Goal: Task Accomplishment & Management: Use online tool/utility

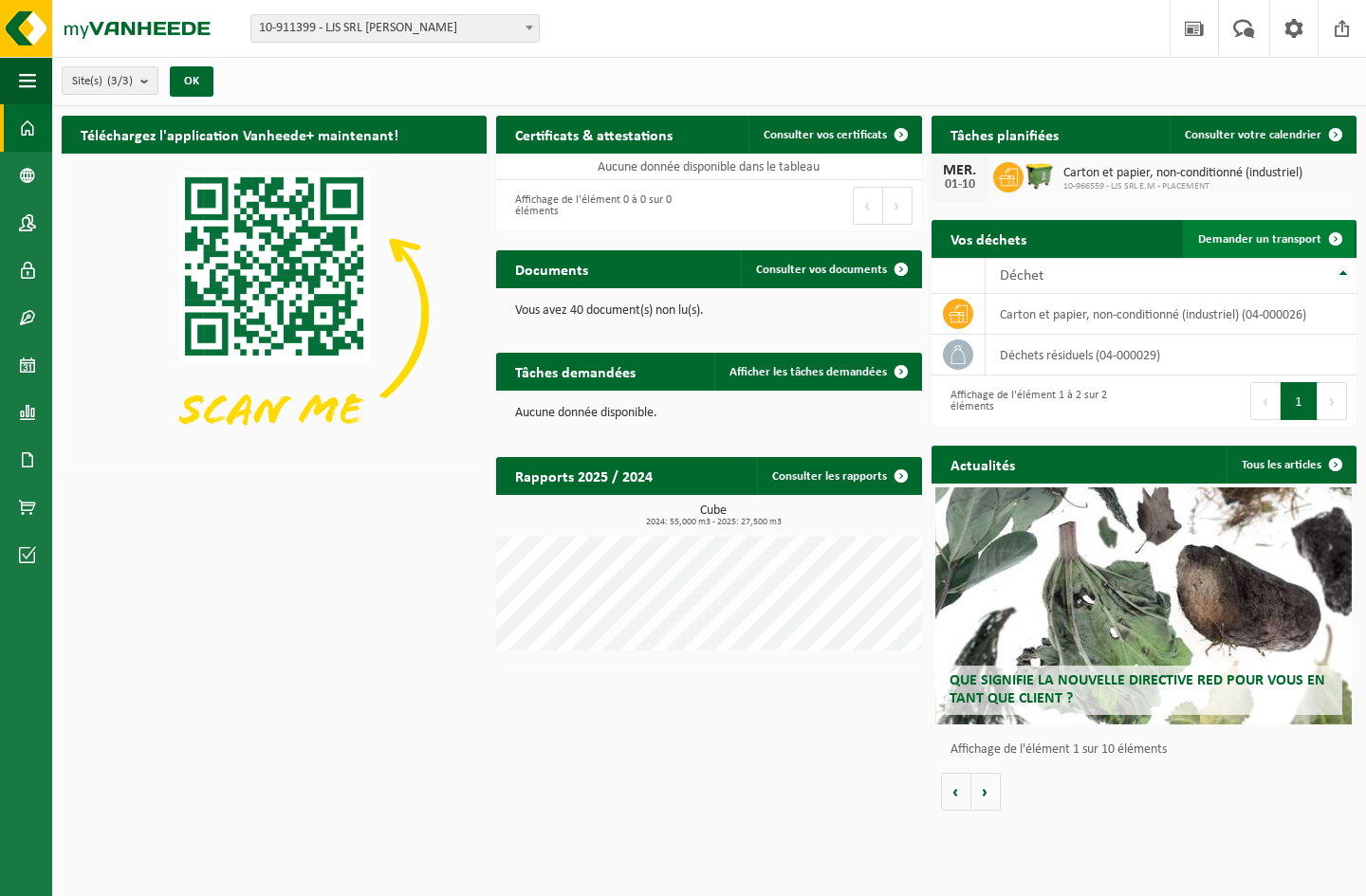
click at [1278, 246] on link "Demander un transport" at bounding box center [1269, 238] width 172 height 38
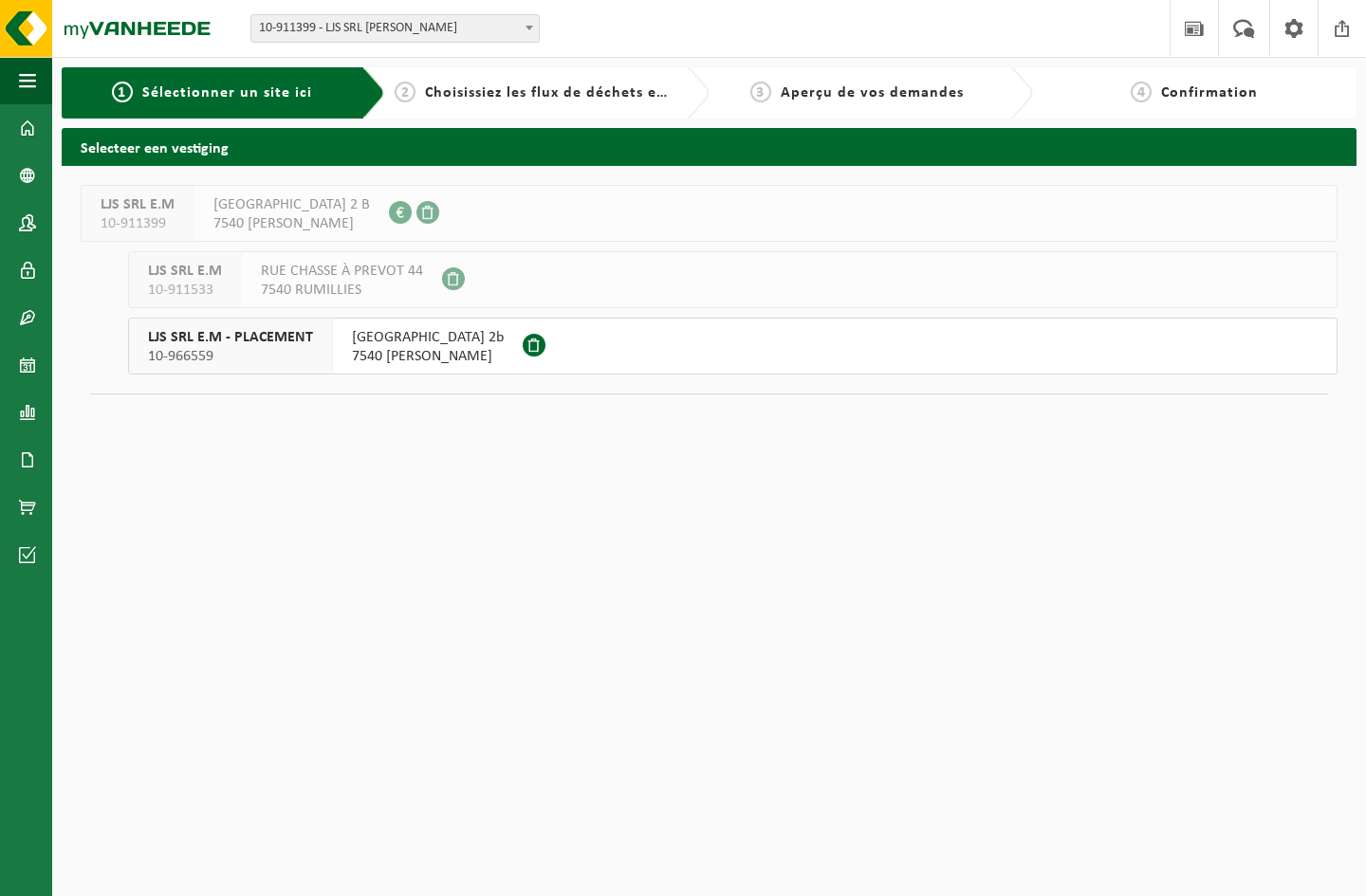
click at [388, 333] on span "[GEOGRAPHIC_DATA] 2b" at bounding box center [428, 338] width 152 height 19
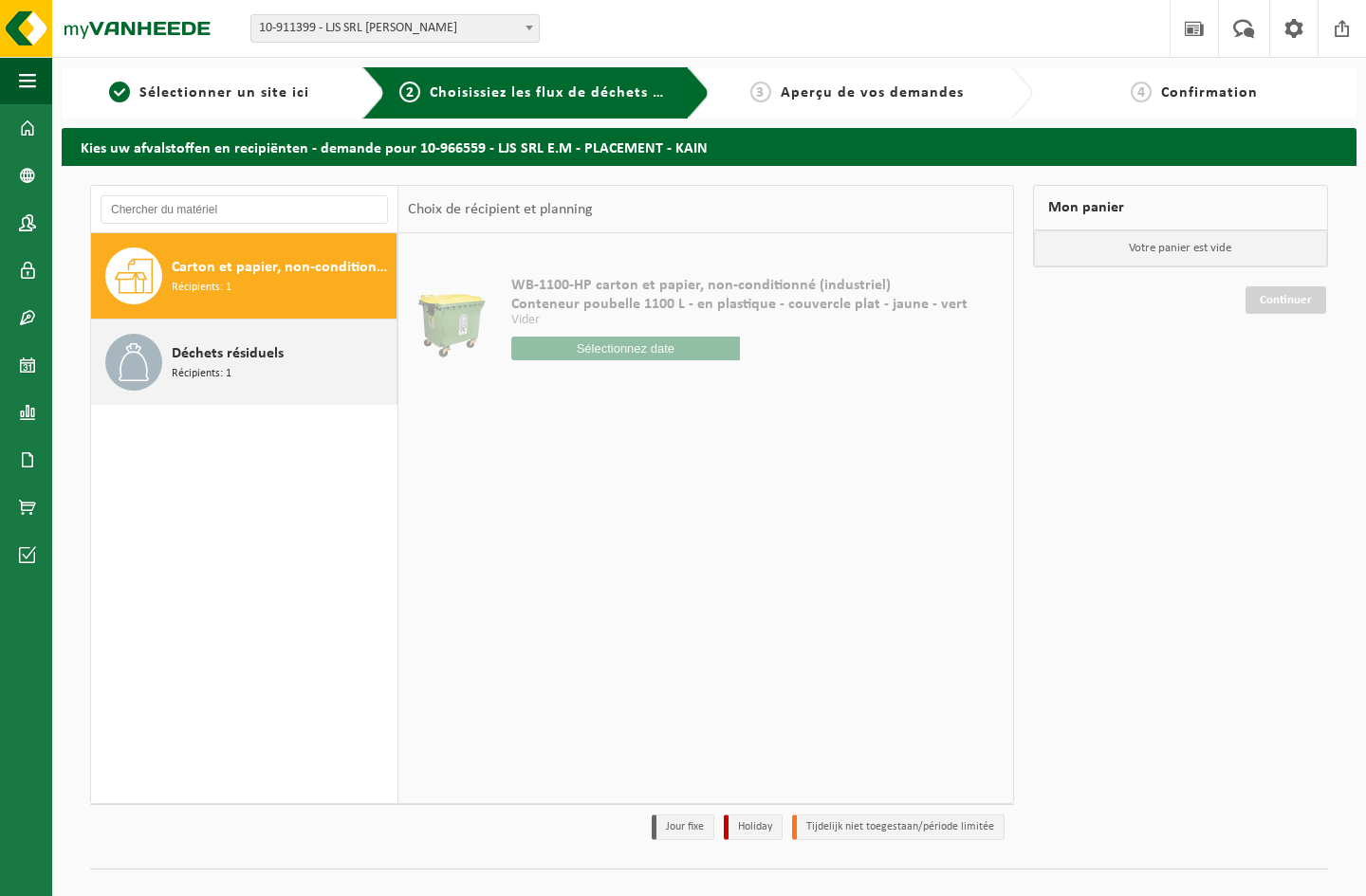
click at [219, 371] on span "Récipients: 1" at bounding box center [201, 374] width 59 height 18
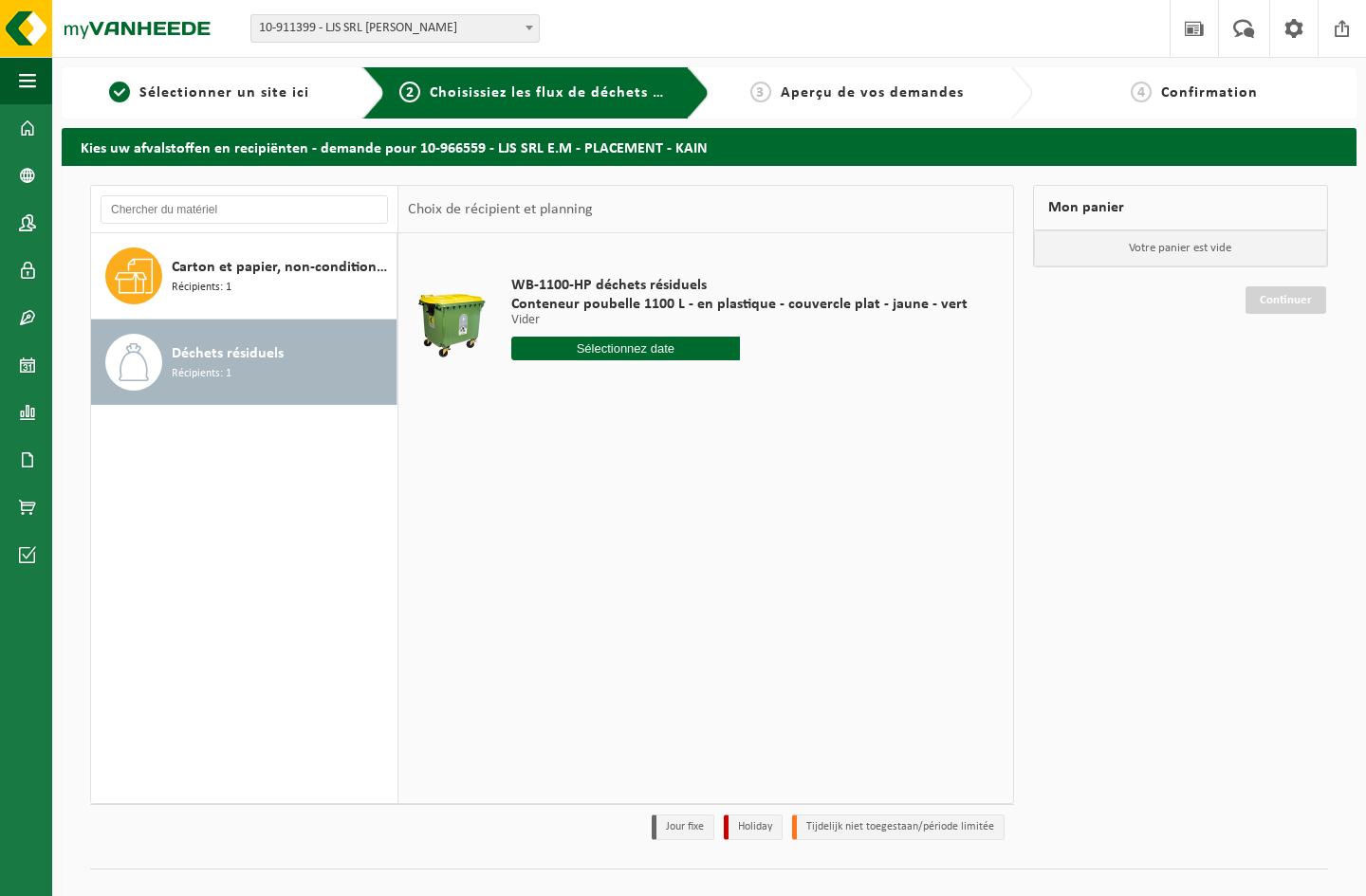
click at [629, 345] on input "text" at bounding box center [625, 348] width 228 height 23
click at [662, 458] on div "3" at bounding box center [663, 456] width 33 height 30
type input "à partir de 2025-10-03"
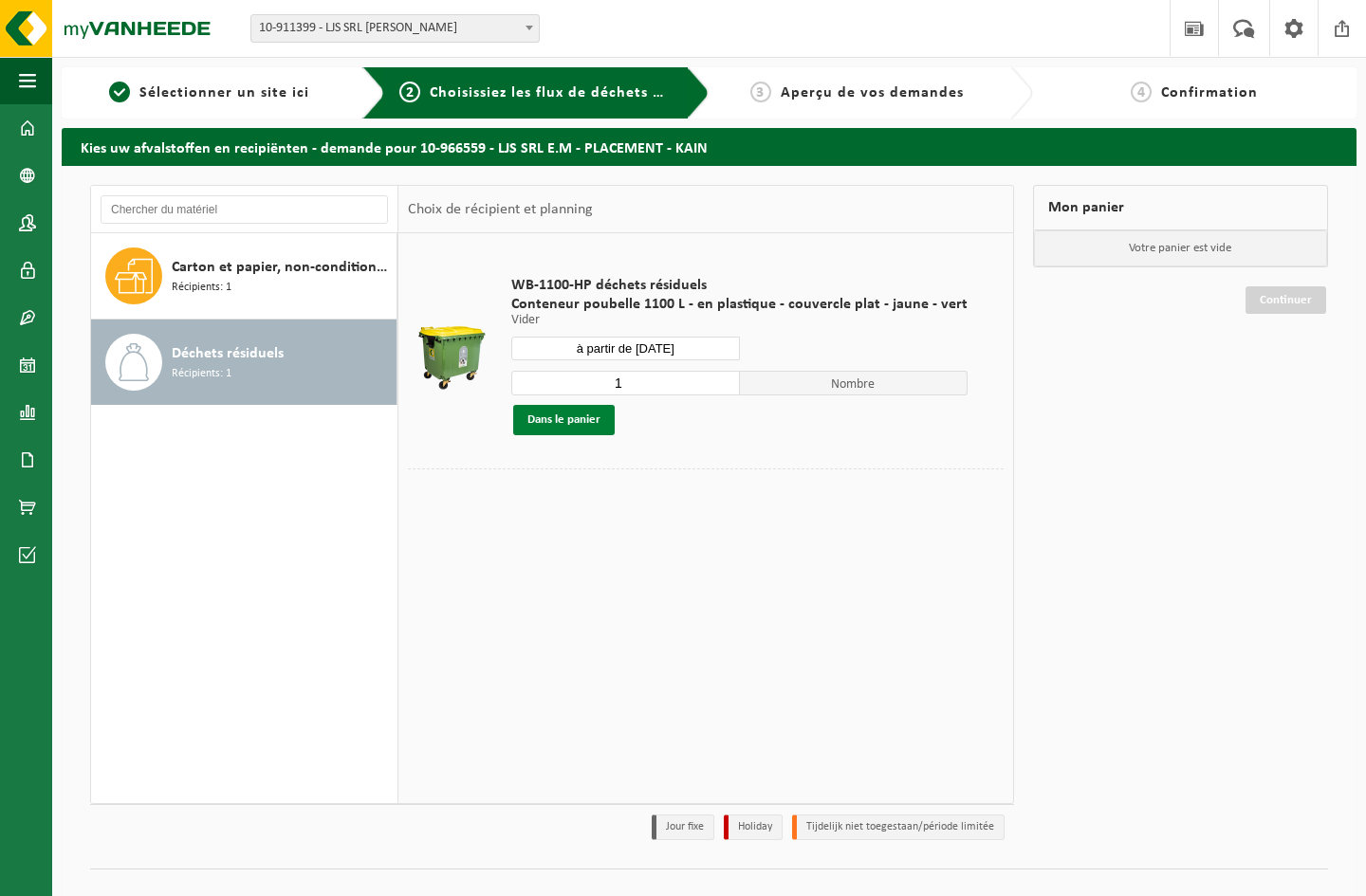
click at [573, 422] on button "Dans le panier" at bounding box center [564, 420] width 101 height 30
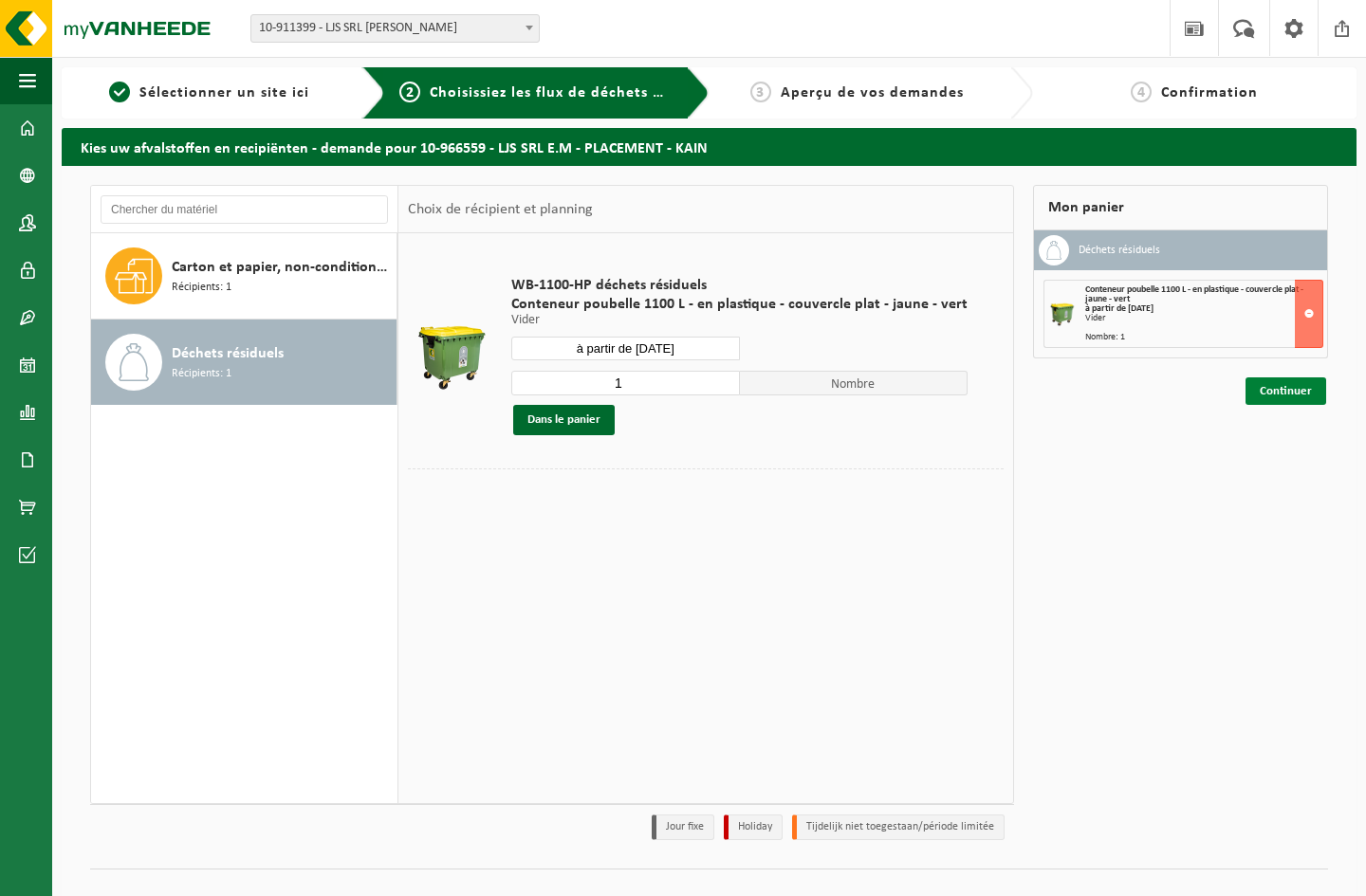
click at [1271, 395] on link "Continuer" at bounding box center [1285, 391] width 81 height 27
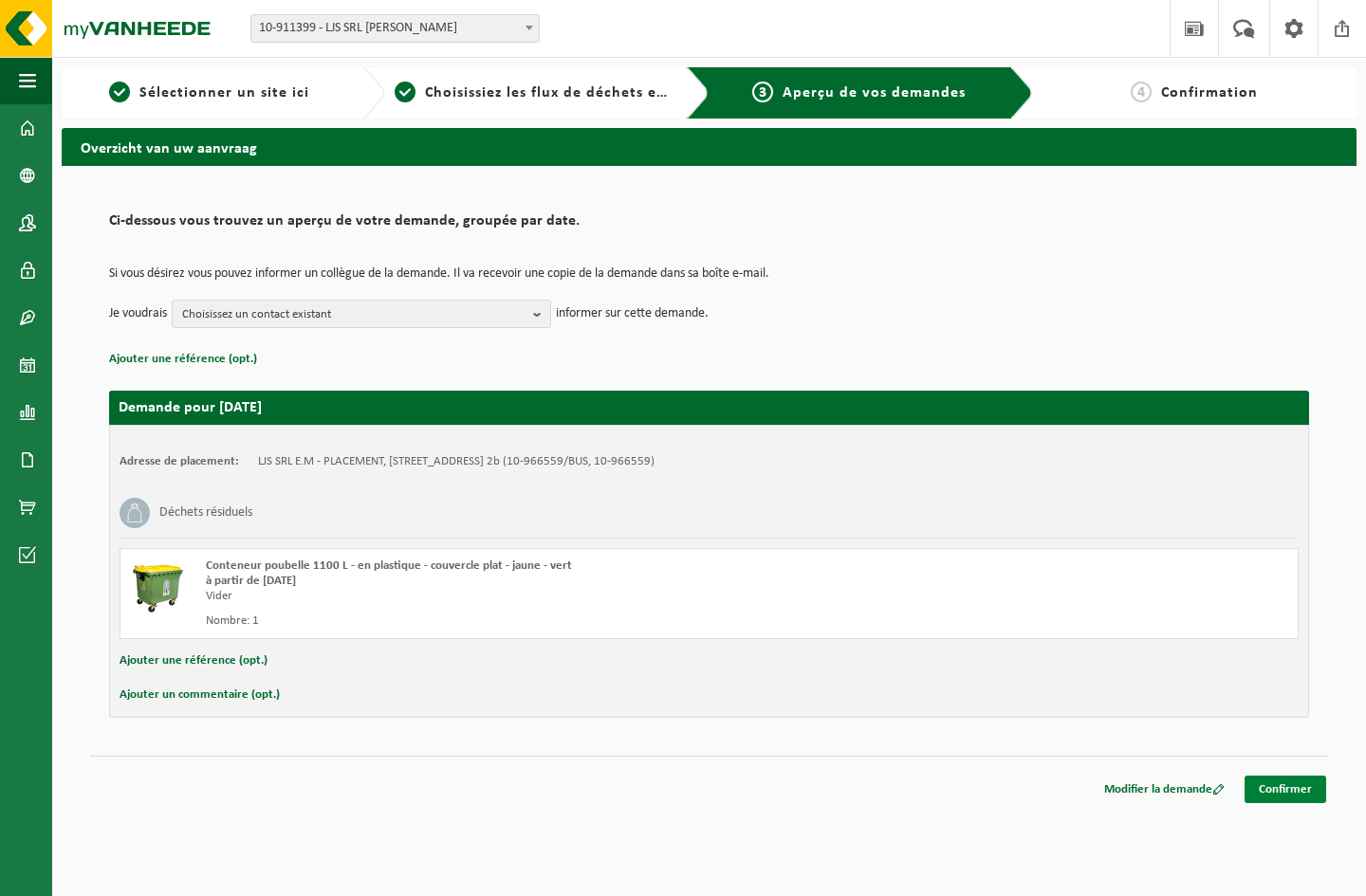
click at [1288, 796] on link "Confirmer" at bounding box center [1285, 789] width 82 height 27
click at [1302, 788] on link "Confirmer" at bounding box center [1285, 789] width 82 height 27
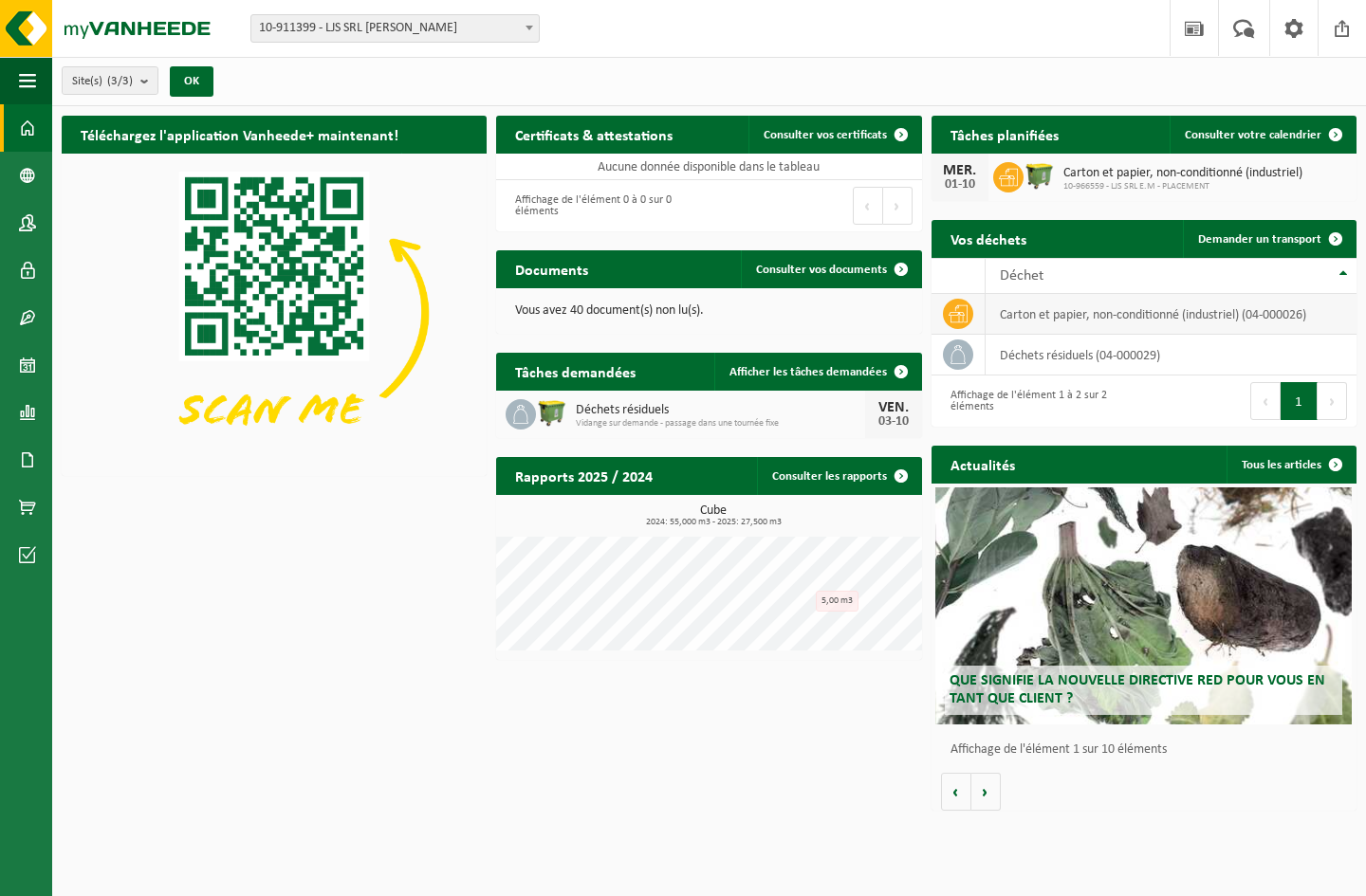
click at [1091, 319] on td "carton et papier, non-conditionné (industriel) (04-000026)" at bounding box center [1172, 315] width 371 height 41
click at [1305, 138] on span "Consulter votre calendrier" at bounding box center [1253, 135] width 137 height 13
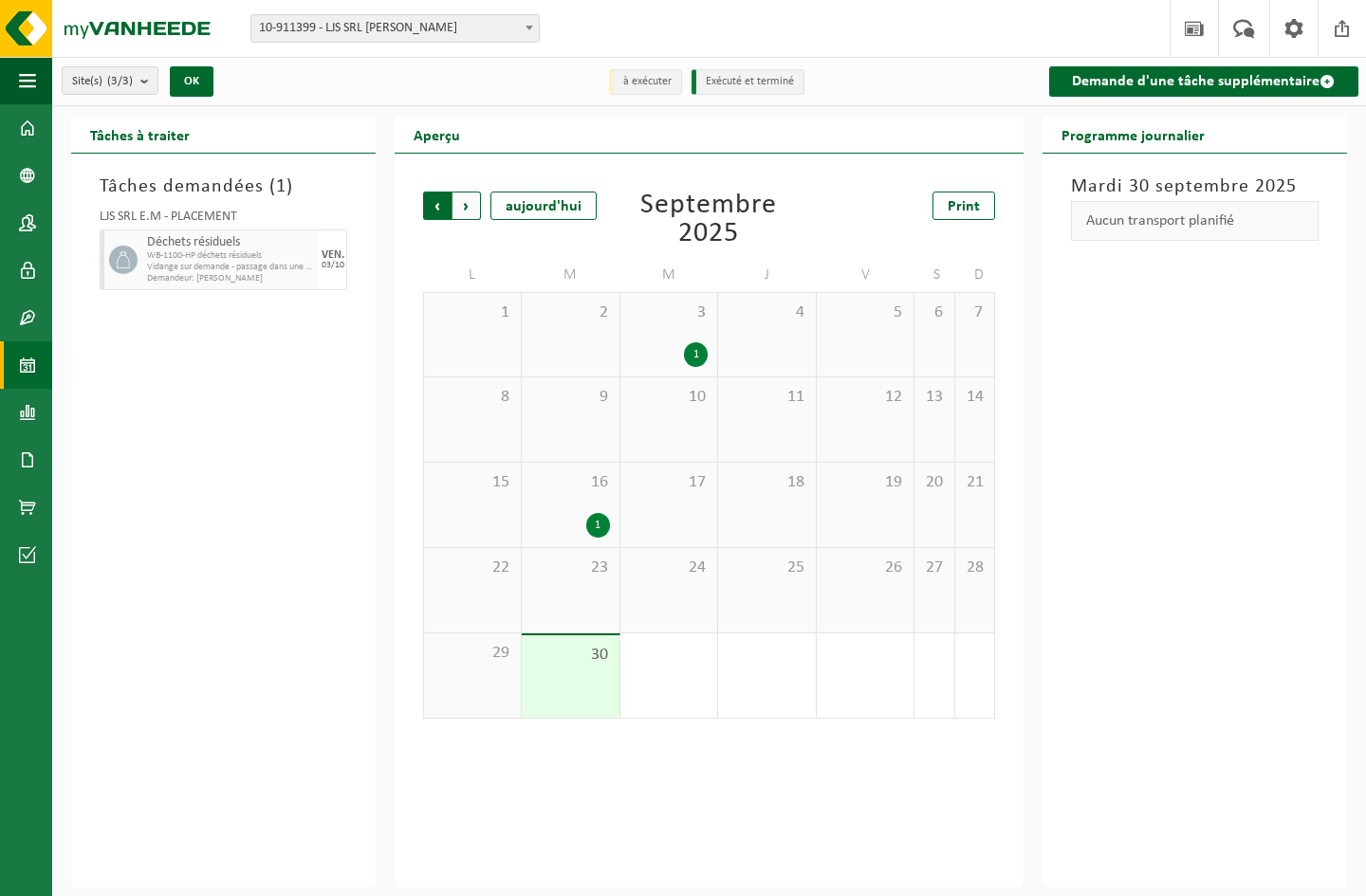
click at [466, 204] on span "Suivant" at bounding box center [466, 205] width 28 height 28
